Goal: Find specific page/section: Find specific page/section

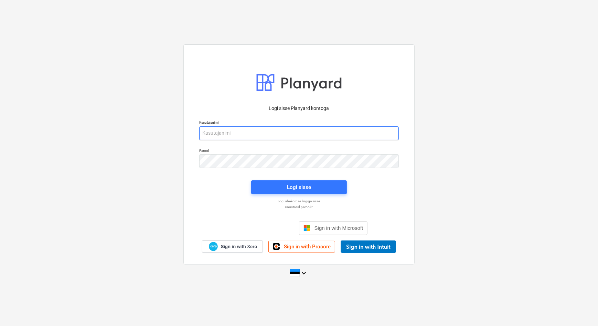
click at [261, 132] on input "email" at bounding box center [298, 134] width 199 height 14
type input "[EMAIL_ADDRESS][DOMAIN_NAME]"
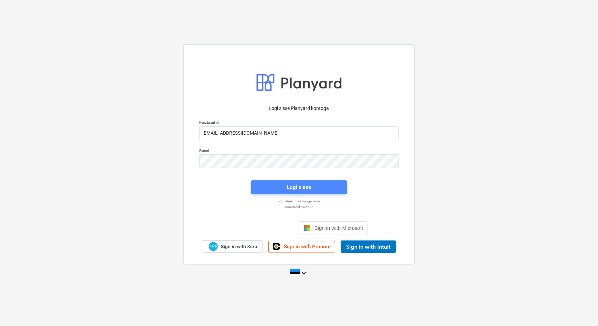
click at [296, 183] on div "Logi sisse" at bounding box center [299, 187] width 24 height 9
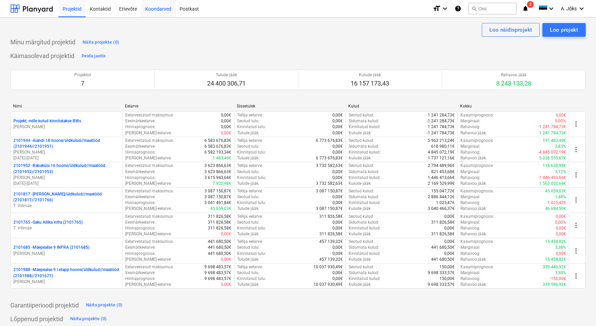
click at [149, 8] on div "Koondarved" at bounding box center [158, 9] width 34 height 18
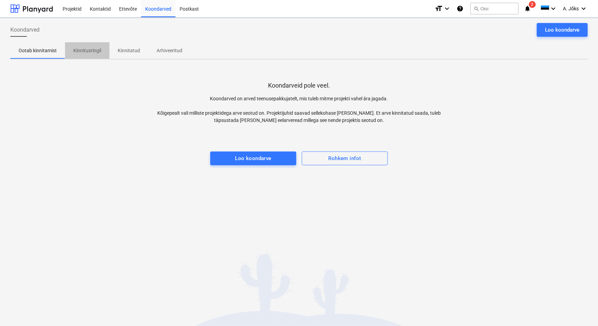
click at [77, 46] on span "Kinnitusringil" at bounding box center [87, 50] width 44 height 11
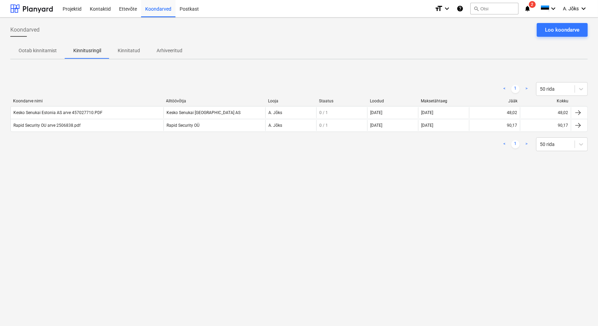
click at [305, 203] on div "Koondarved Loo koondarve Ootab kinnitamist Kinnitusringil Kinnitatud Arhiveerit…" at bounding box center [299, 172] width 598 height 309
click at [188, 7] on div "Postkast" at bounding box center [189, 9] width 28 height 18
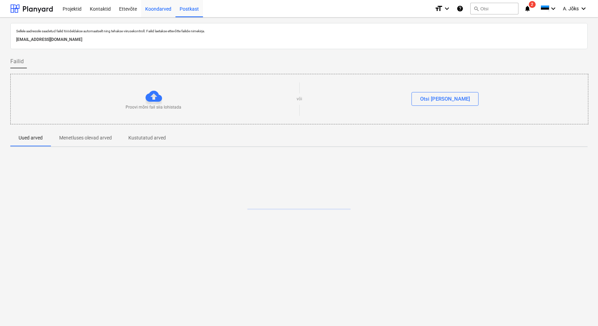
click at [158, 7] on div "Koondarved" at bounding box center [158, 9] width 34 height 18
